Goal: Check status

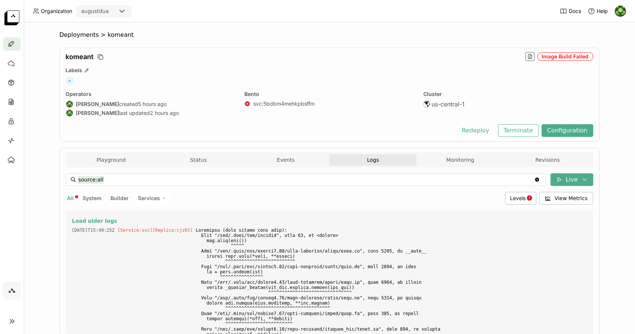
scroll to position [4329, 0]
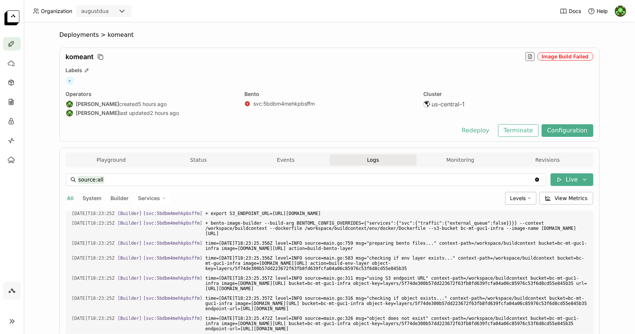
scroll to position [130, 0]
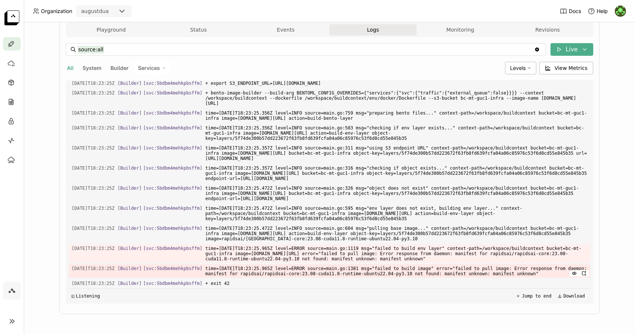
drag, startPoint x: 70, startPoint y: 247, endPoint x: 549, endPoint y: 273, distance: 479.7
click at [549, 273] on div "Load older logs 2025-08-28T15:53:53Z [Service:svc] [Replica: cjz6t ] 2025-08-28…" at bounding box center [329, 191] width 521 height 223
copy div "2025-08-28T18:23:25Z [Builder] [ svc:5bdbm4mehkpbsffm ] time=2025-08-28T18:23:2…"
click at [616, 96] on div "Deployments > komeant komeant Image Build Failed Labels + Operators August Dua …" at bounding box center [329, 178] width 611 height 312
